Goal: Find specific page/section: Find specific page/section

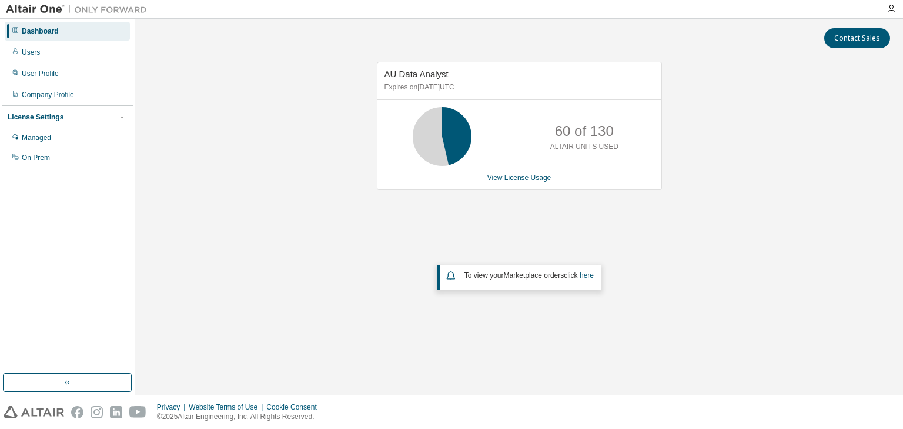
click at [235, 280] on div "AU Data Analyst Expires on [DATE] UTC 60 of 130 ALTAIR UNITS USED View License …" at bounding box center [519, 201] width 756 height 279
